Goal: Register for event/course

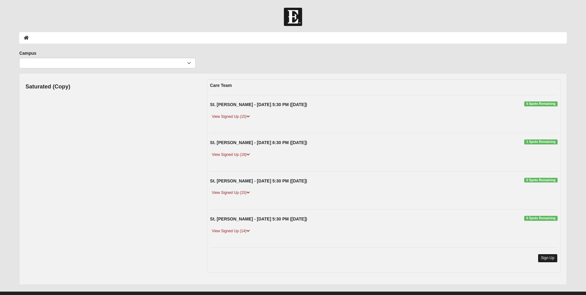
click at [541, 257] on link "Sign Up" at bounding box center [547, 257] width 20 height 8
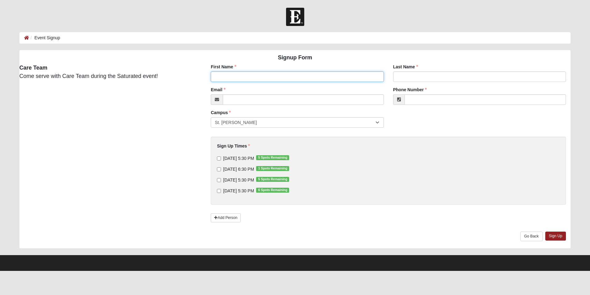
click at [281, 77] on input "First Name" at bounding box center [297, 76] width 173 height 10
type input "[PERSON_NAME]"
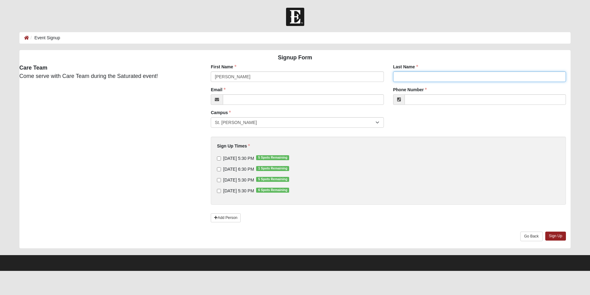
type input "[PERSON_NAME]"
type input "[EMAIL_ADDRESS][DOMAIN_NAME]"
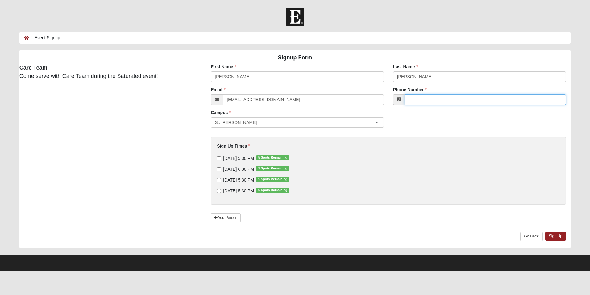
type input "[PHONE_NUMBER]"
click at [219, 168] on input "[DATE] 6:30 PM 1 Spots Remaining" at bounding box center [219, 169] width 4 height 4
checkbox input "true"
click at [555, 234] on link "Sign Up" at bounding box center [556, 235] width 21 height 9
